Goal: Information Seeking & Learning: Learn about a topic

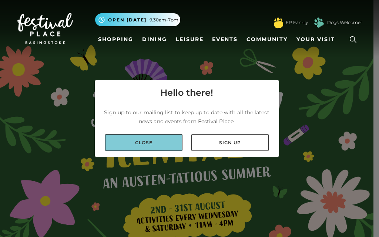
click at [153, 139] on link "Close" at bounding box center [143, 142] width 77 height 17
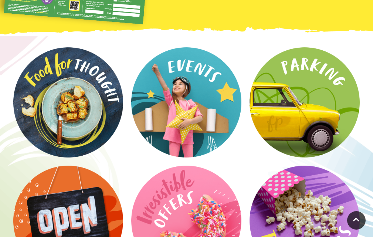
scroll to position [925, 0]
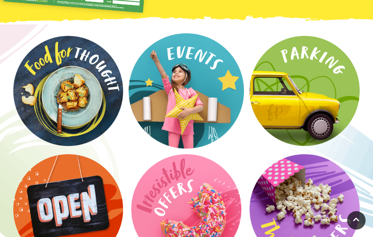
click at [201, 109] on video at bounding box center [186, 90] width 115 height 115
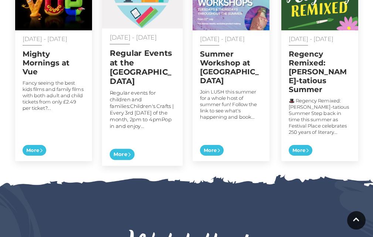
scroll to position [406, 0]
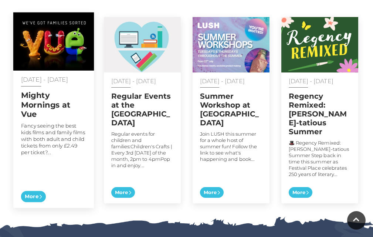
click at [37, 191] on span "More" at bounding box center [33, 196] width 25 height 11
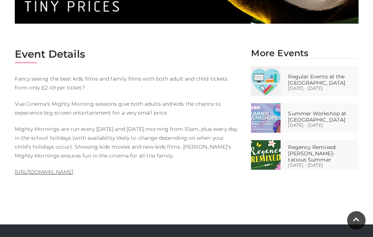
scroll to position [333, 0]
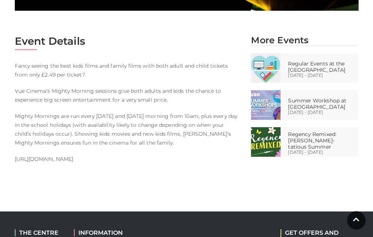
click at [73, 158] on link "https://www.myvue.com/family" at bounding box center [44, 159] width 58 height 7
